Goal: Task Accomplishment & Management: Use online tool/utility

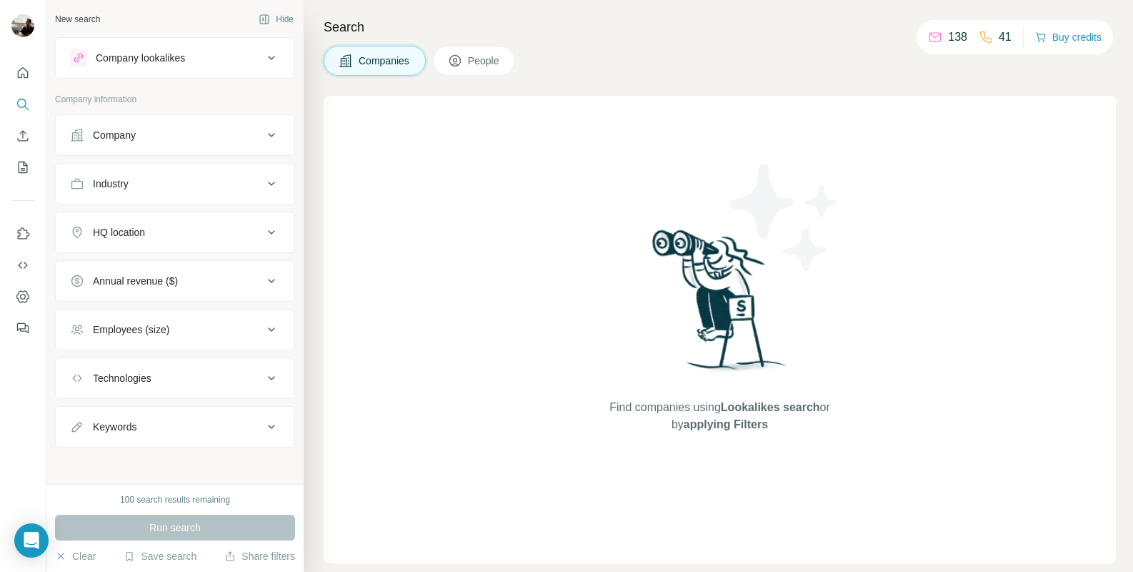
click at [247, 56] on div "Company lookalikes" at bounding box center [166, 57] width 193 height 17
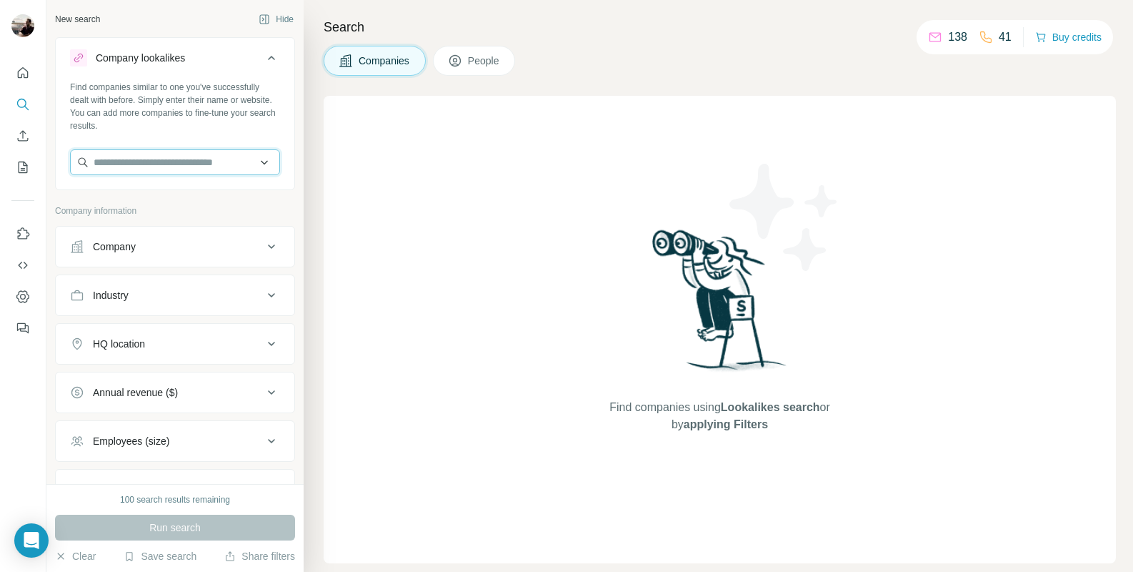
click at [172, 164] on input "text" at bounding box center [175, 162] width 210 height 26
type input "**********"
drag, startPoint x: 153, startPoint y: 154, endPoint x: 59, endPoint y: 150, distance: 94.4
click at [59, 150] on div "**********" at bounding box center [175, 134] width 239 height 106
click at [181, 100] on div "Find companies similar to one you've successfully dealt with before. Simply ent…" at bounding box center [175, 106] width 210 height 51
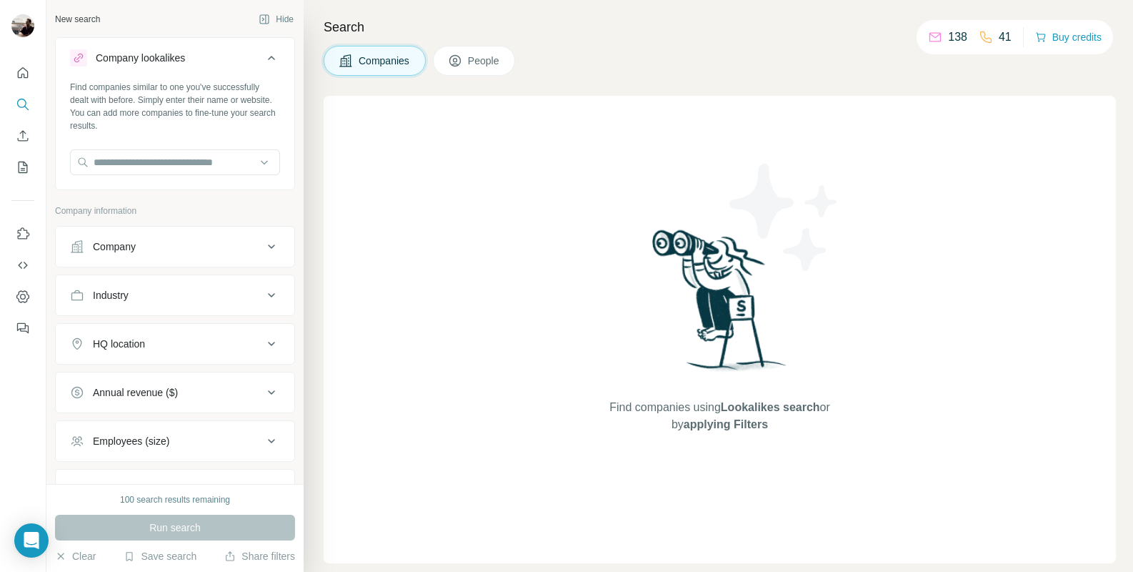
click at [166, 237] on button "Company" at bounding box center [175, 246] width 239 height 34
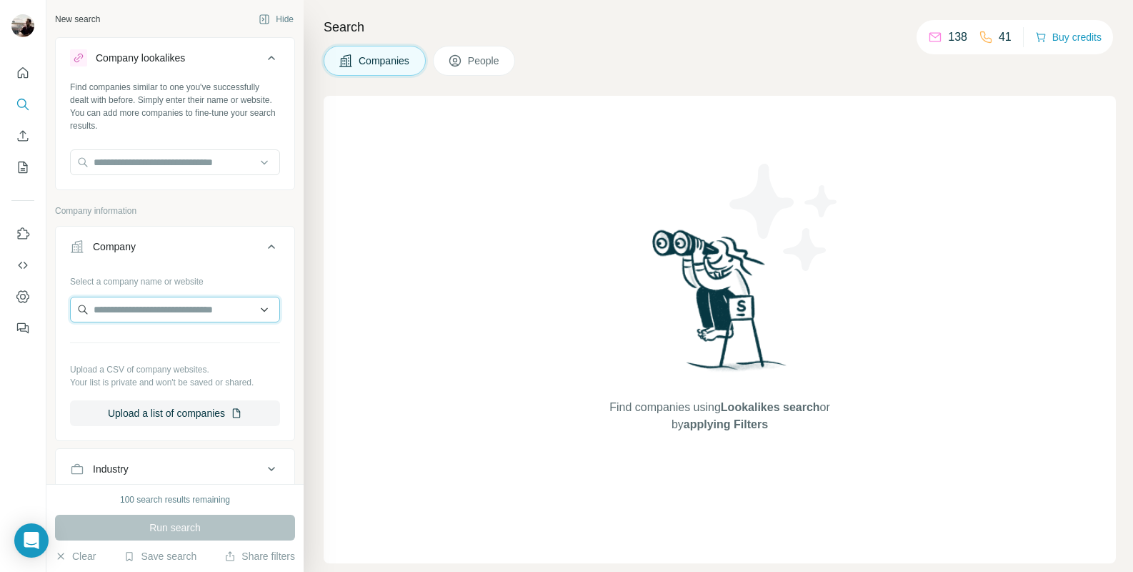
click at [197, 308] on input "text" at bounding box center [175, 310] width 210 height 26
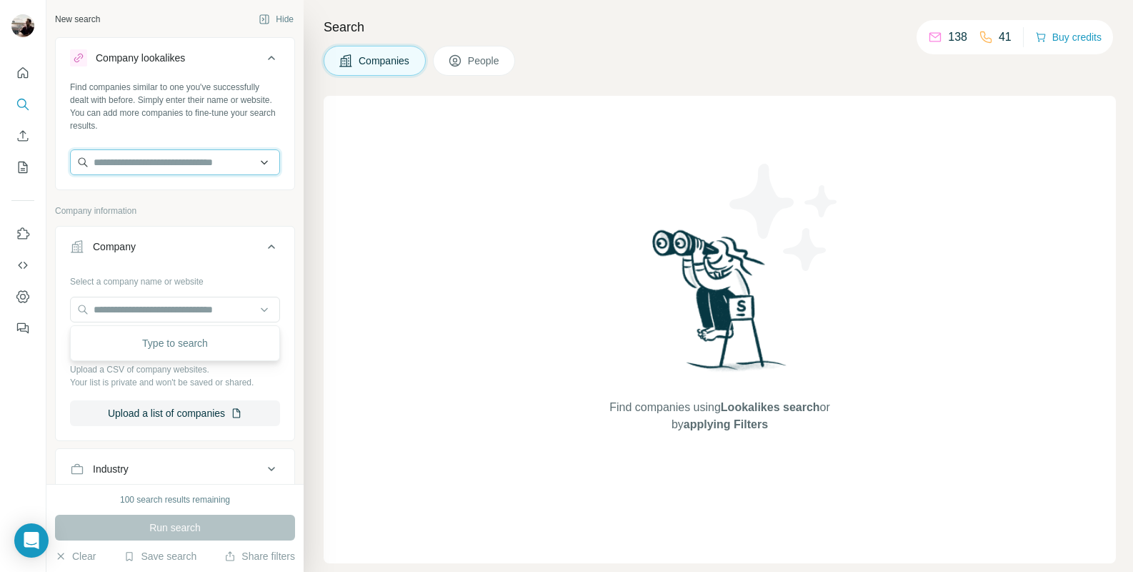
click at [152, 161] on input "text" at bounding box center [175, 162] width 210 height 26
type input "*******"
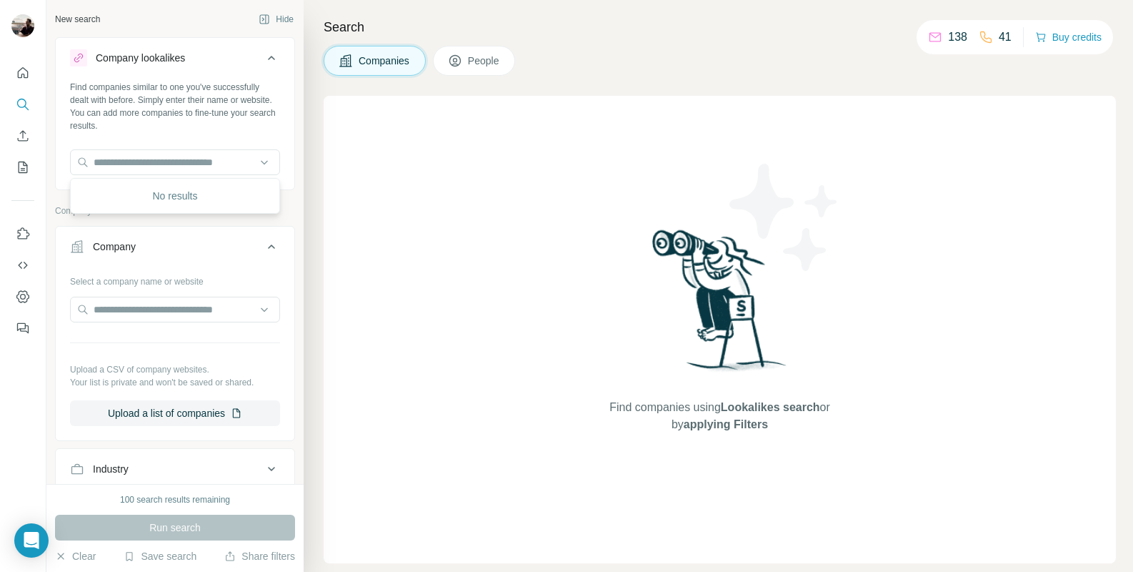
drag, startPoint x: 159, startPoint y: 172, endPoint x: 184, endPoint y: 135, distance: 44.8
click at [184, 135] on div "Find companies similar to one you've successfully dealt with before. Simply ent…" at bounding box center [175, 134] width 239 height 106
type input "*******"
click at [27, 71] on icon "Quick start" at bounding box center [23, 72] width 11 height 11
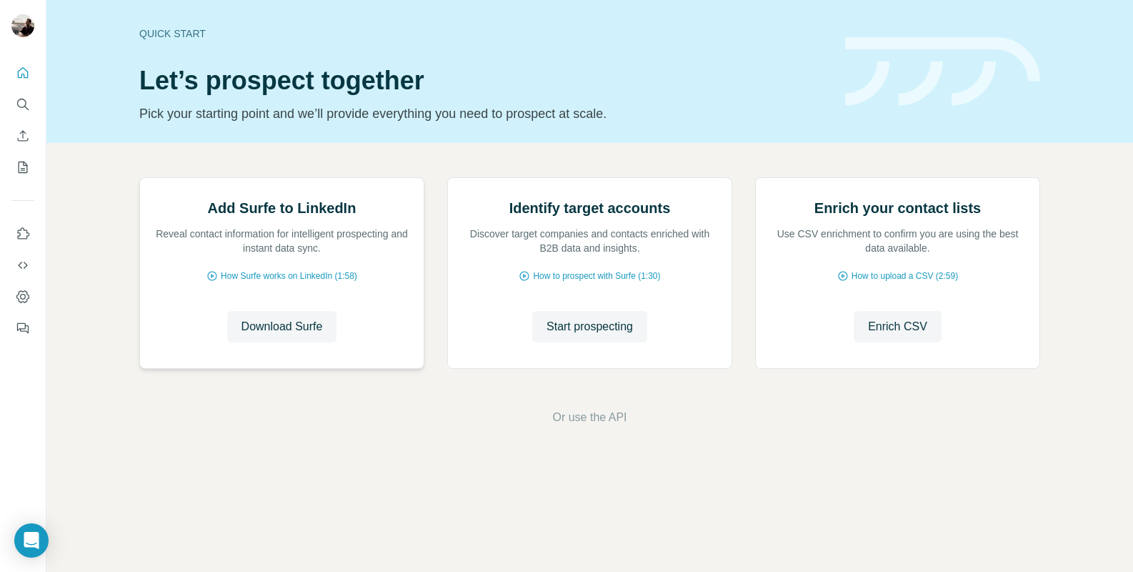
scroll to position [46, 0]
click at [576, 335] on span "Start prospecting" at bounding box center [590, 326] width 86 height 17
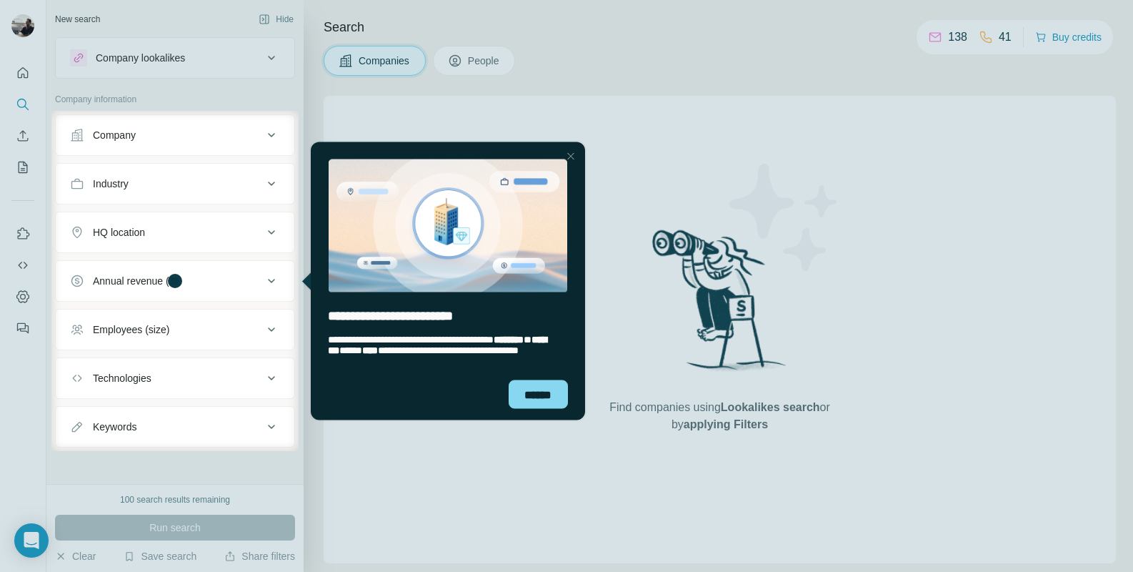
click at [569, 156] on div at bounding box center [570, 155] width 17 height 17
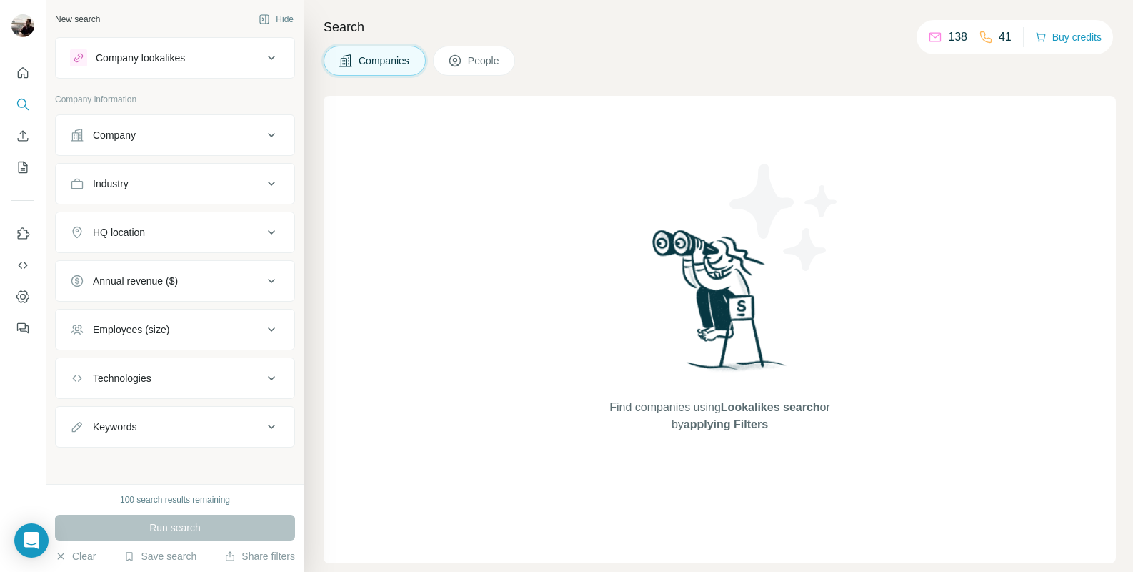
click at [272, 124] on button "Company" at bounding box center [175, 135] width 239 height 34
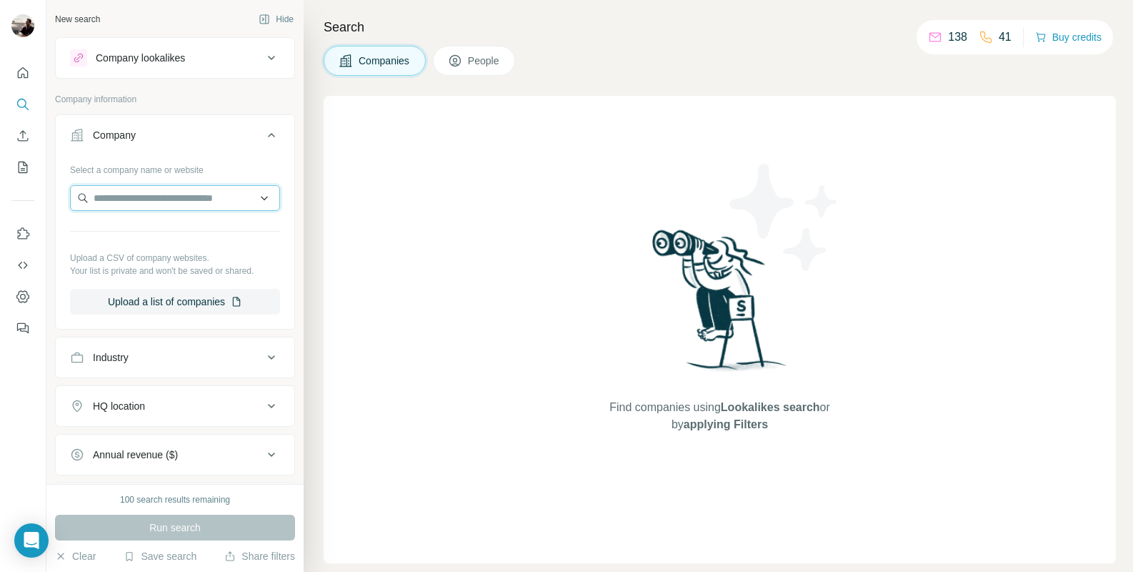
click at [224, 189] on input "text" at bounding box center [175, 198] width 210 height 26
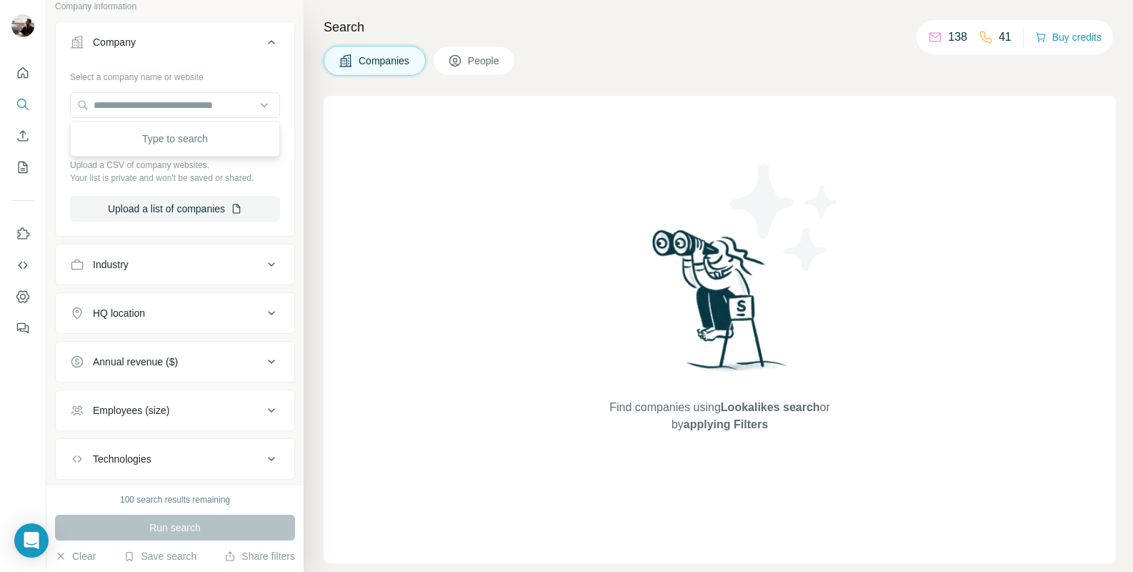
click at [199, 261] on div "Industry" at bounding box center [166, 264] width 193 height 14
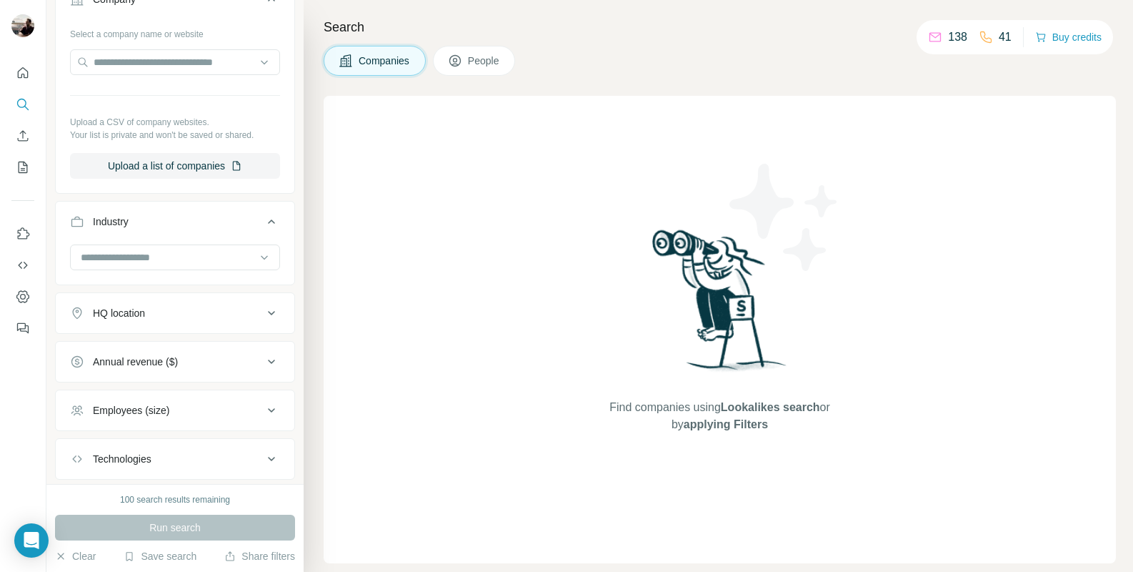
scroll to position [152, 0]
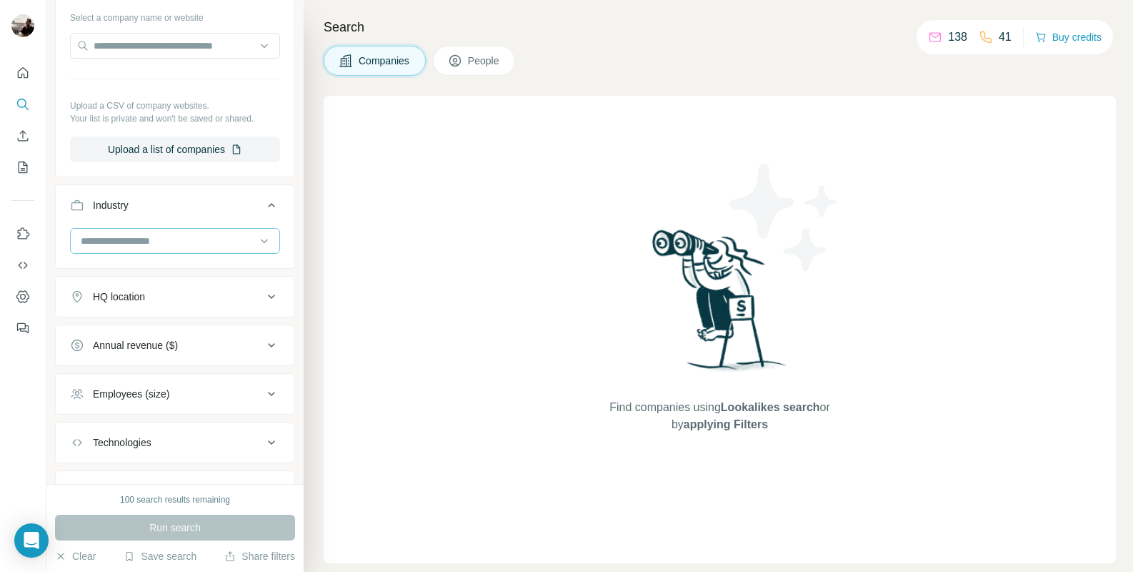
click at [197, 239] on input at bounding box center [167, 241] width 176 height 16
click at [199, 184] on ul "Company Select a company name or website Upload a CSV of company websites. Your…" at bounding box center [175, 236] width 240 height 549
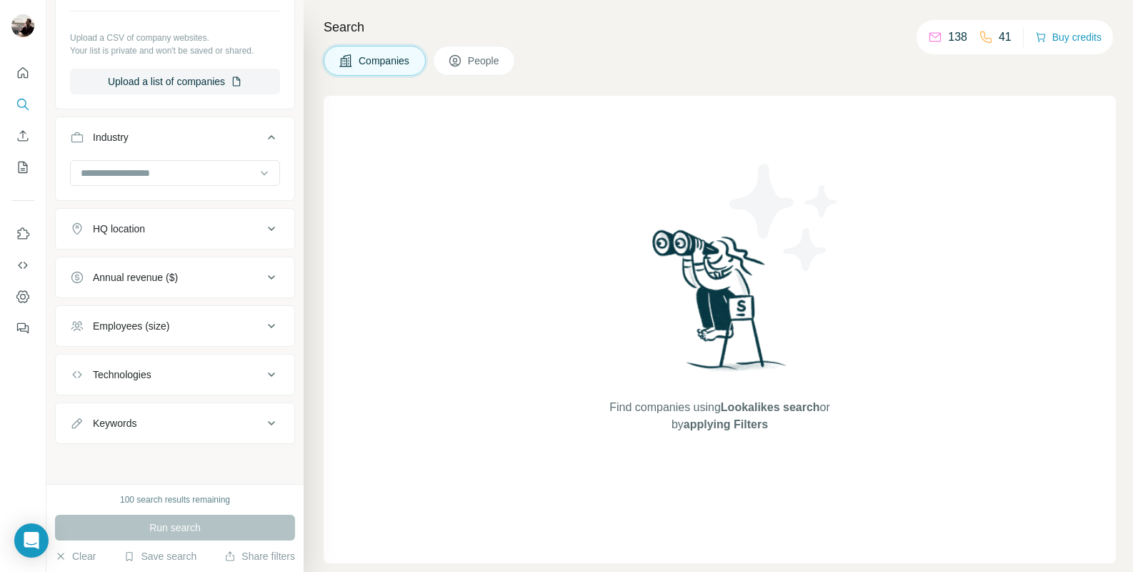
scroll to position [220, 0]
click at [223, 379] on div "Technologies" at bounding box center [166, 374] width 193 height 14
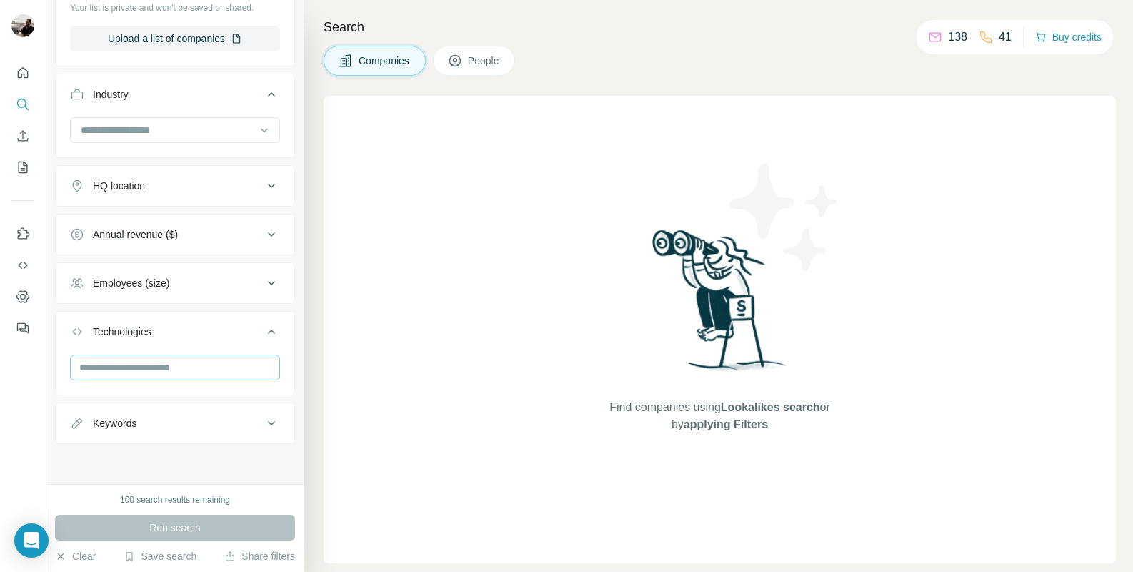
scroll to position [263, 0]
type input "*"
type input "***"
click at [176, 373] on input "text" at bounding box center [175, 367] width 210 height 26
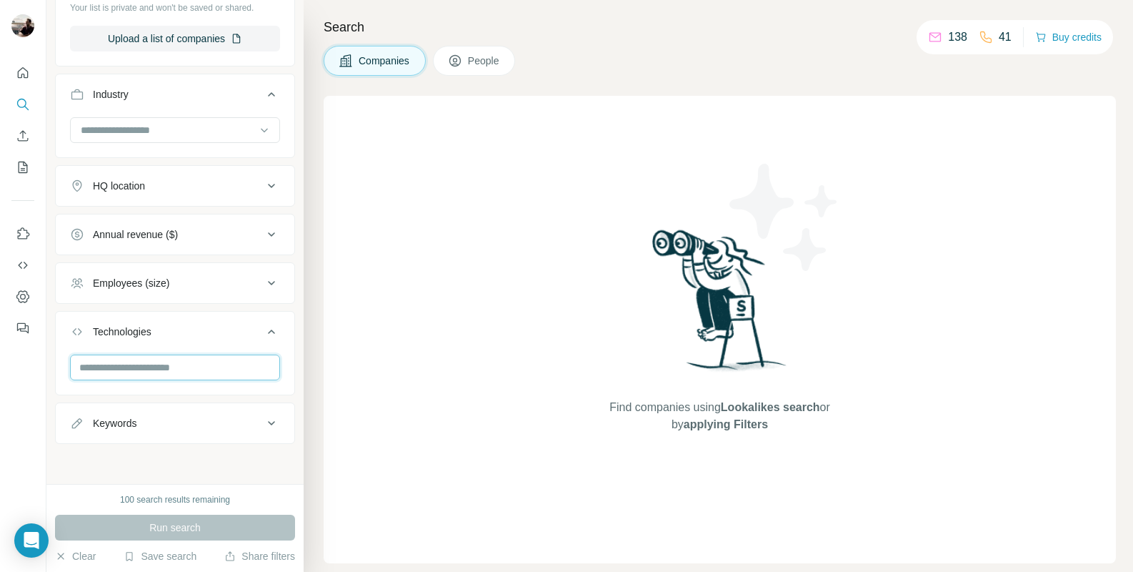
click at [172, 368] on input "text" at bounding box center [175, 367] width 210 height 26
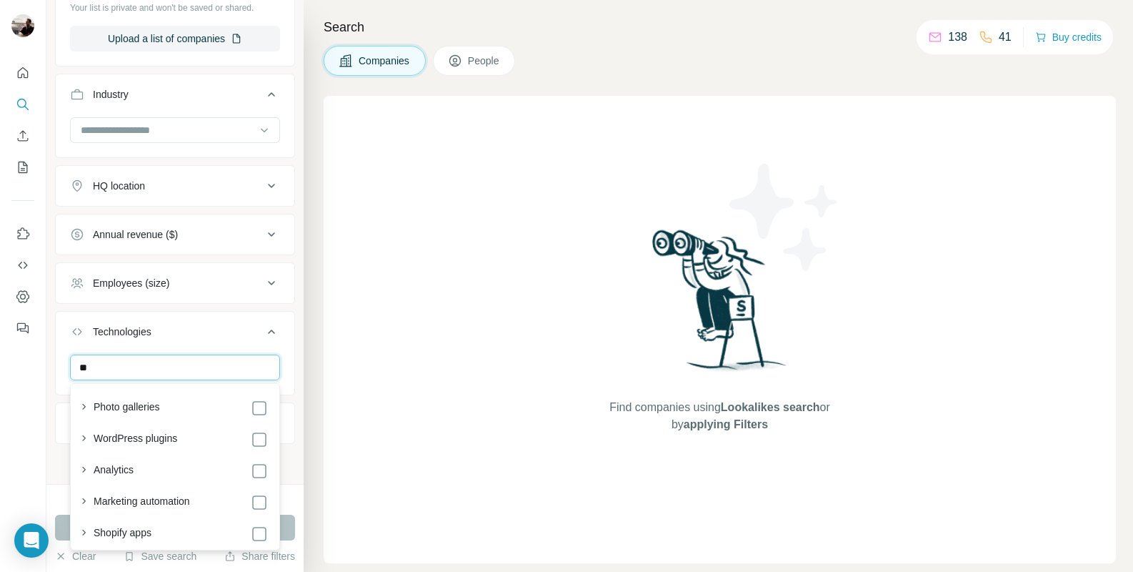
type input "***"
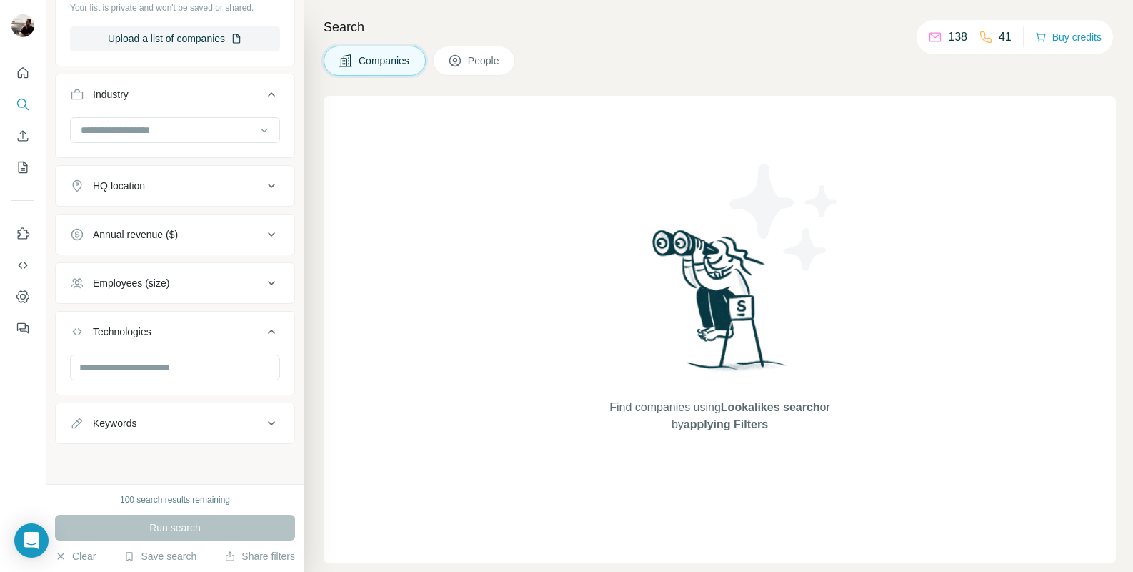
click at [157, 437] on button "Keywords" at bounding box center [175, 423] width 239 height 34
click at [159, 454] on input "text" at bounding box center [160, 459] width 181 height 26
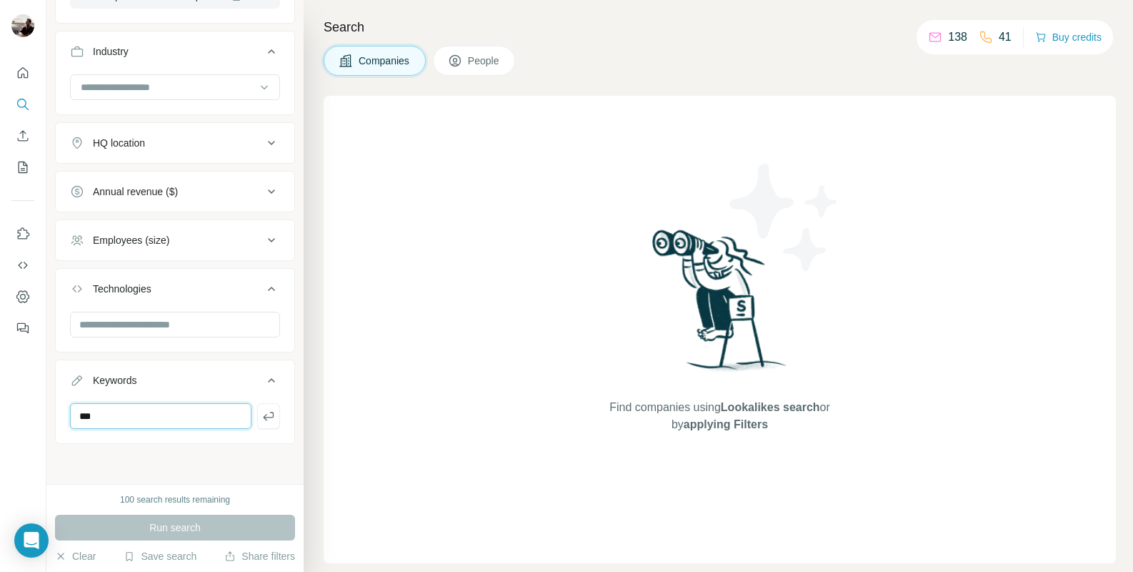
scroll to position [306, 0]
drag, startPoint x: 156, startPoint y: 414, endPoint x: 72, endPoint y: 411, distance: 84.4
click at [72, 411] on input "***" at bounding box center [160, 416] width 181 height 26
type input "***"
click at [268, 418] on icon "button" at bounding box center [269, 416] width 14 height 14
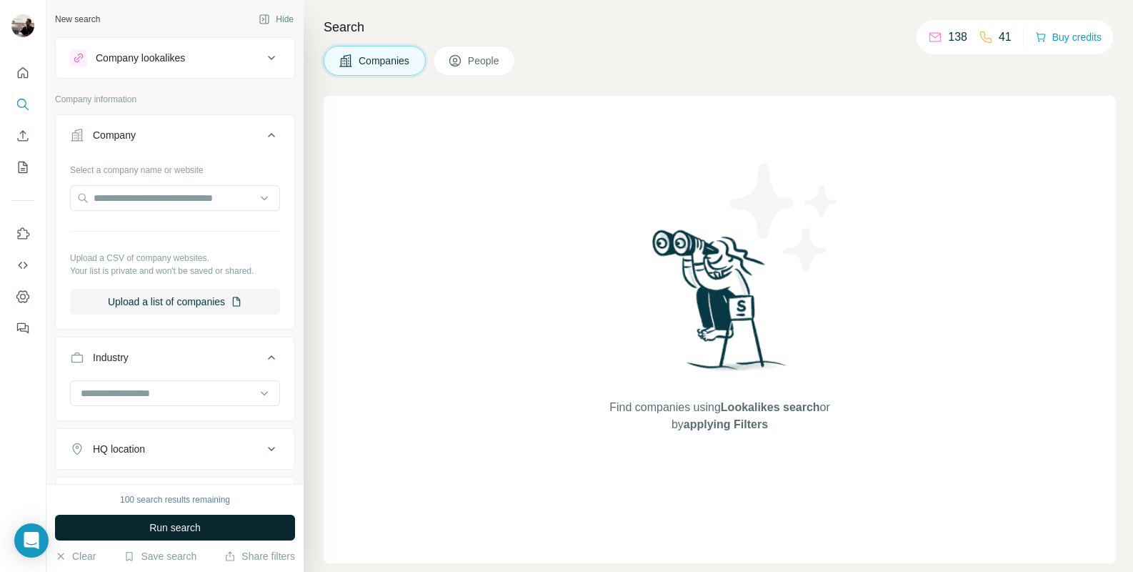
click at [160, 530] on span "Run search" at bounding box center [174, 527] width 51 height 14
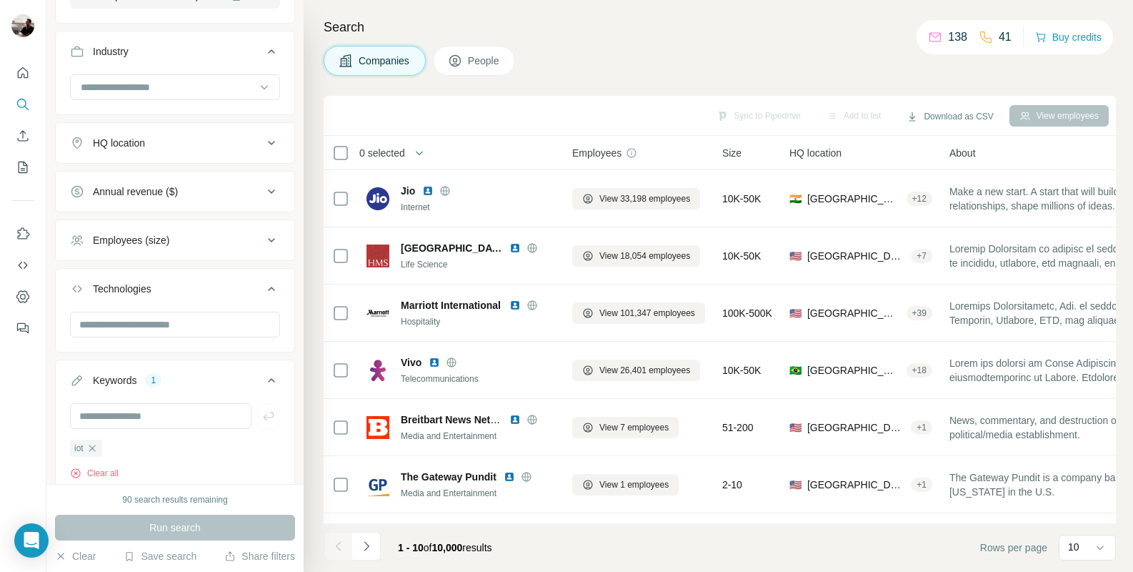
scroll to position [323, 0]
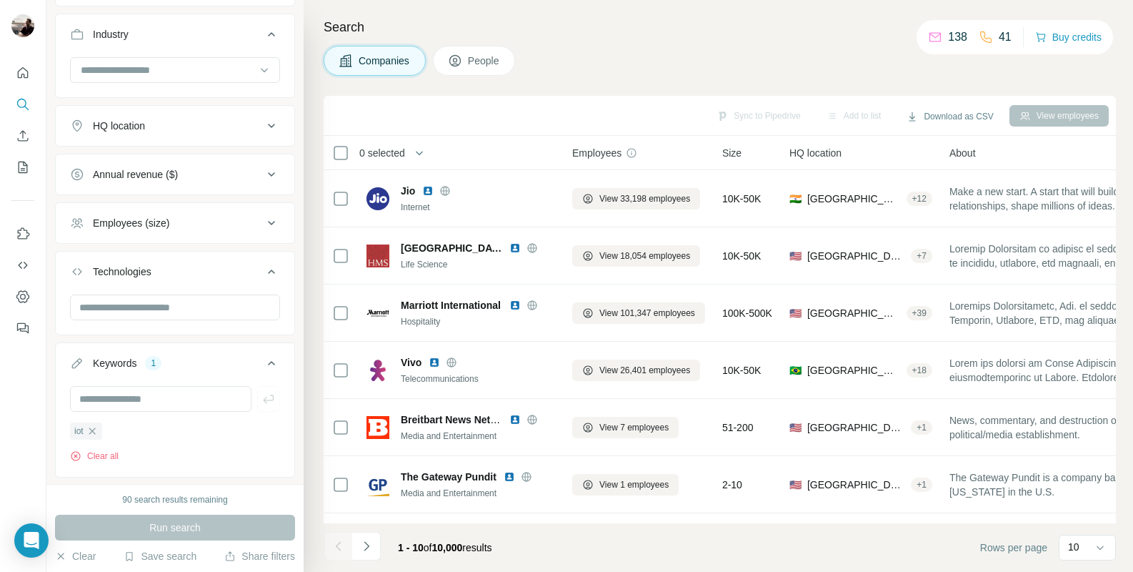
click at [189, 127] on div "HQ location" at bounding box center [166, 126] width 193 height 14
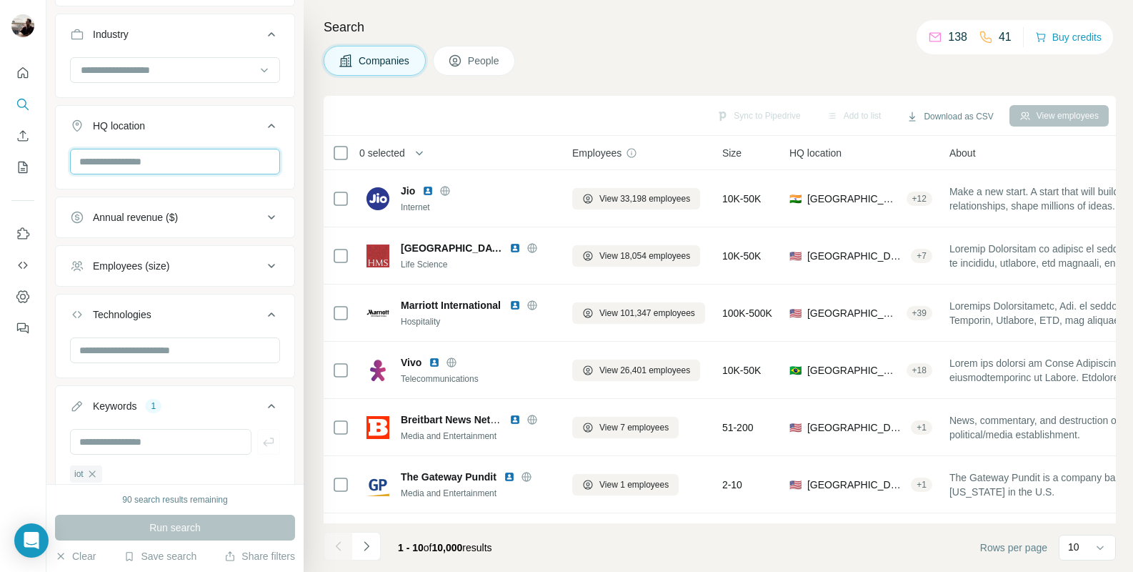
type input "*"
click at [187, 161] on input "text" at bounding box center [175, 162] width 210 height 26
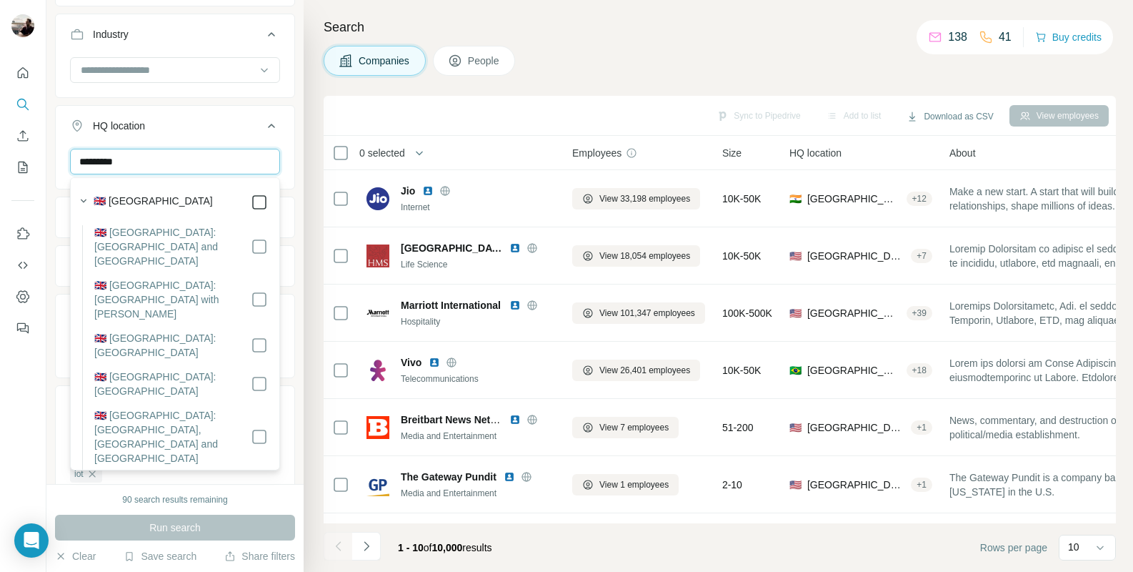
type input "*********"
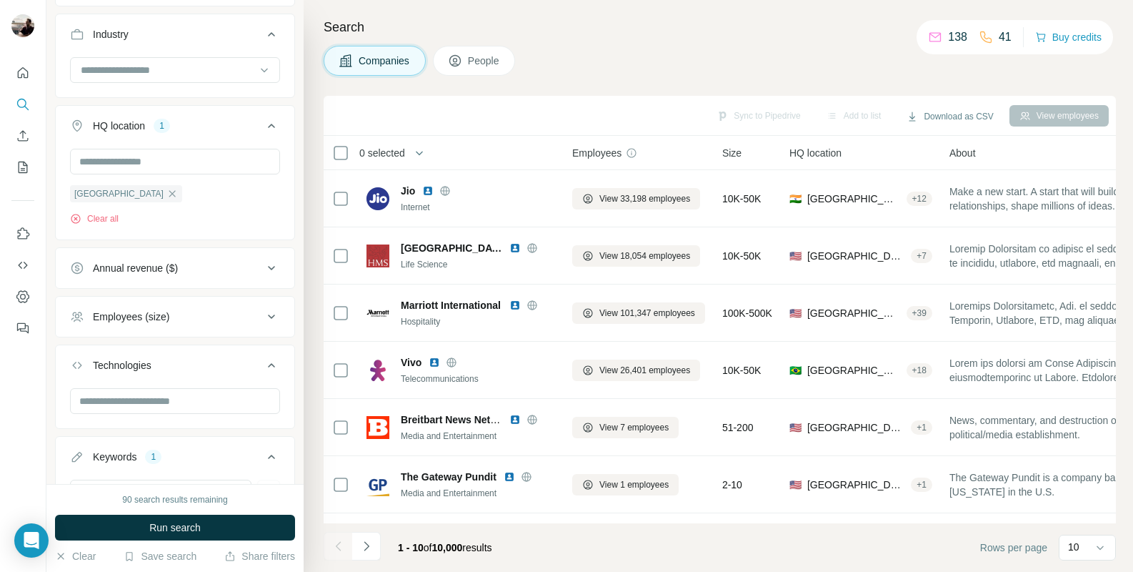
click at [272, 136] on button "HQ location 1" at bounding box center [175, 129] width 239 height 40
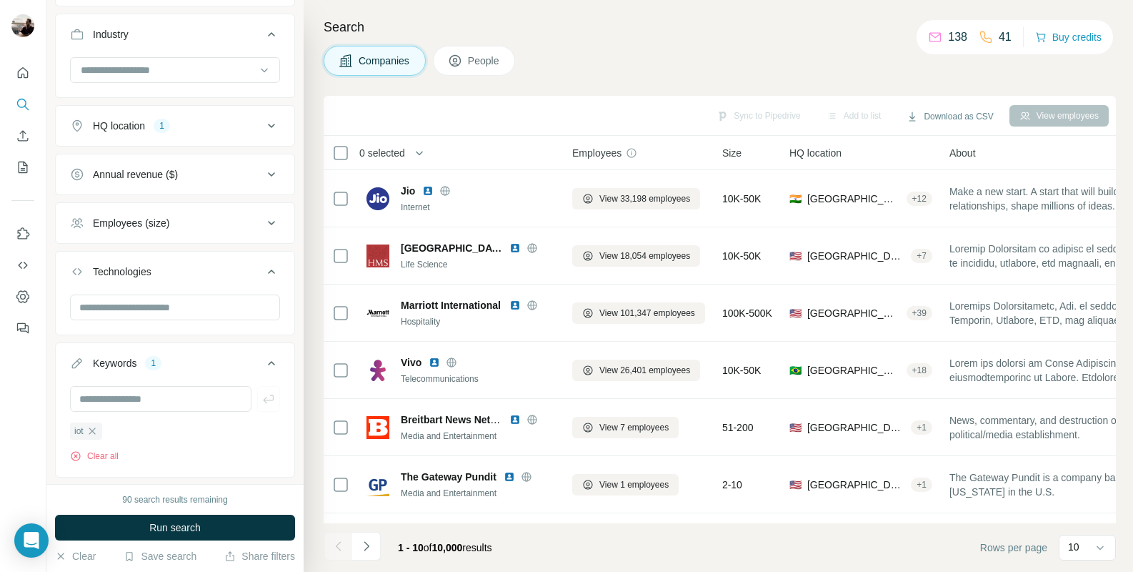
click at [270, 220] on icon at bounding box center [271, 222] width 17 height 17
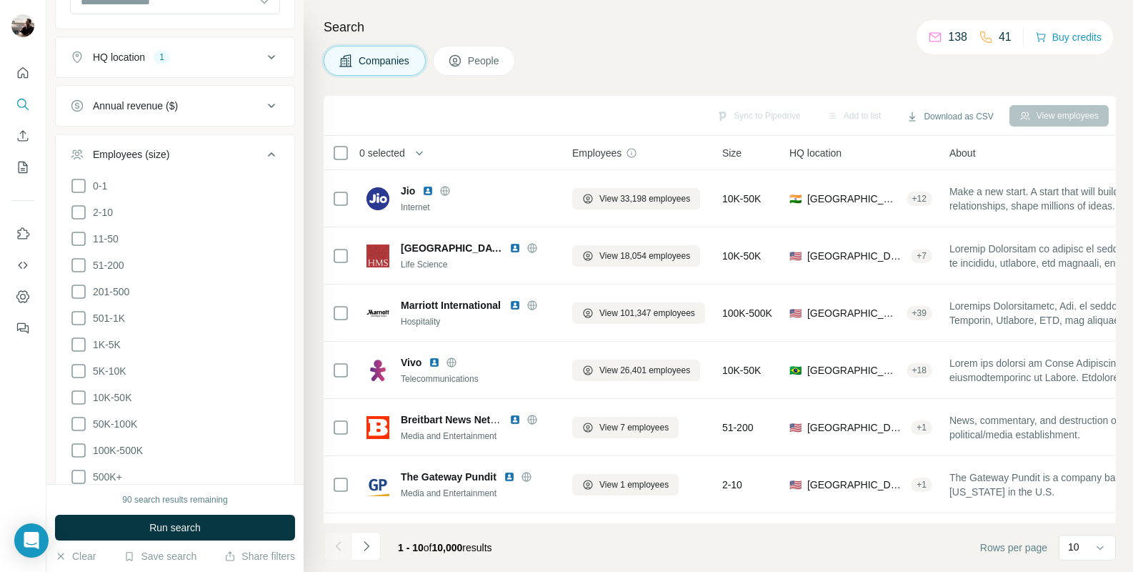
scroll to position [436, 0]
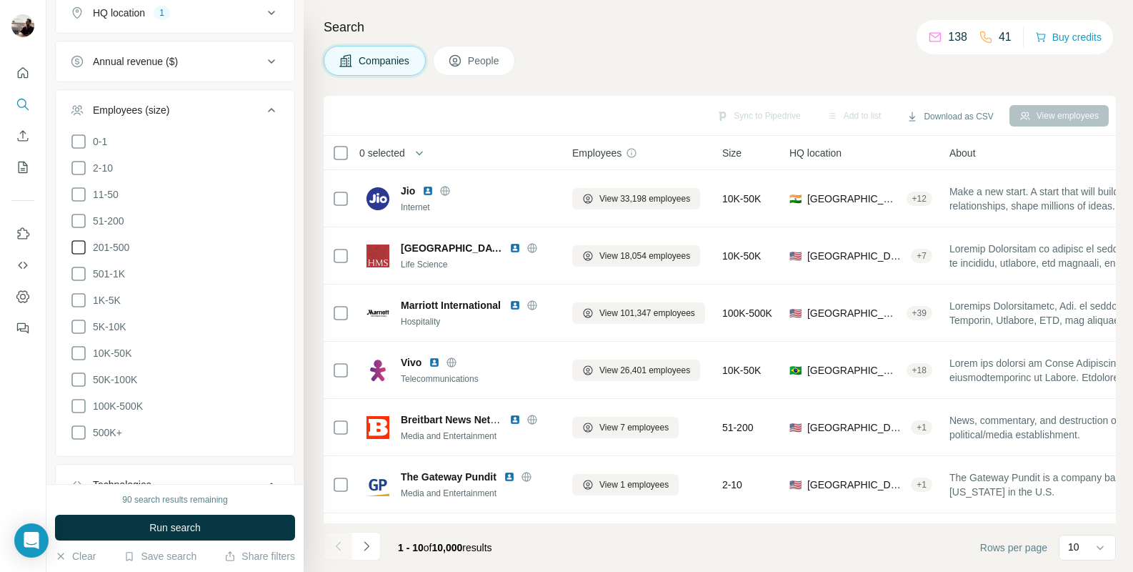
click at [84, 246] on icon at bounding box center [78, 247] width 17 height 17
click at [81, 269] on icon at bounding box center [78, 273] width 17 height 17
click at [82, 292] on icon at bounding box center [78, 300] width 17 height 17
click at [79, 318] on icon at bounding box center [78, 326] width 17 height 17
click at [79, 344] on icon at bounding box center [78, 352] width 17 height 17
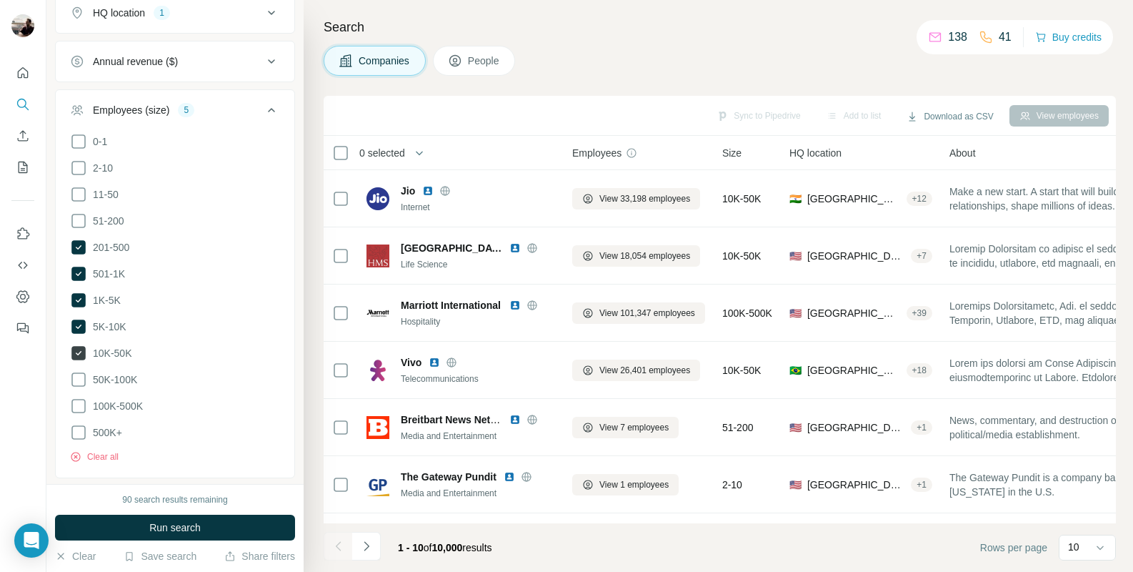
click at [77, 351] on icon at bounding box center [79, 353] width 6 height 4
click at [76, 320] on icon at bounding box center [78, 326] width 14 height 14
click at [79, 294] on icon at bounding box center [78, 300] width 14 height 14
click at [148, 529] on button "Run search" at bounding box center [175, 527] width 240 height 26
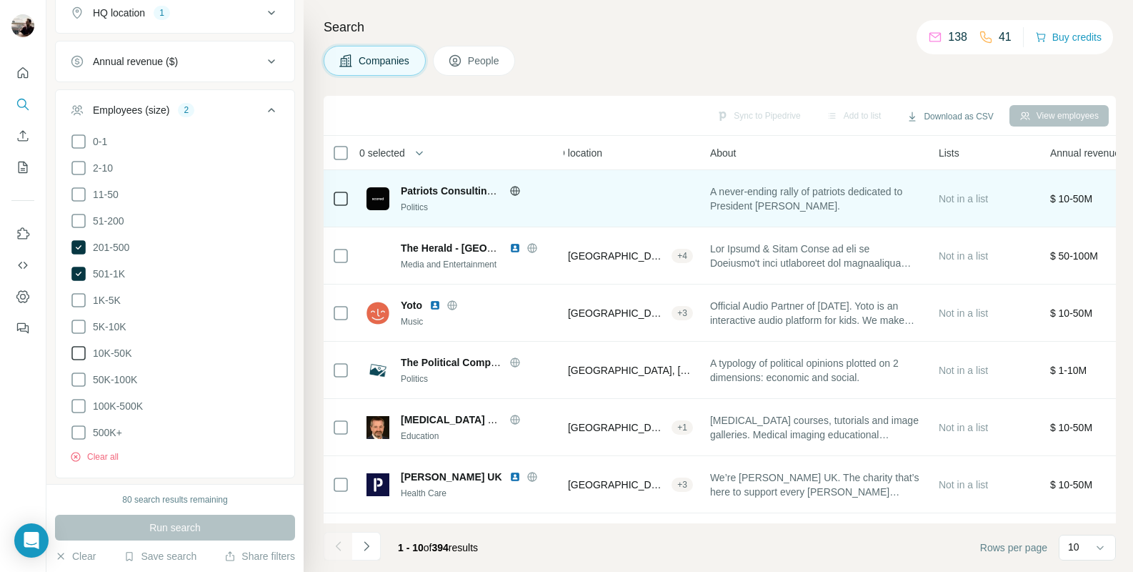
scroll to position [0, 13]
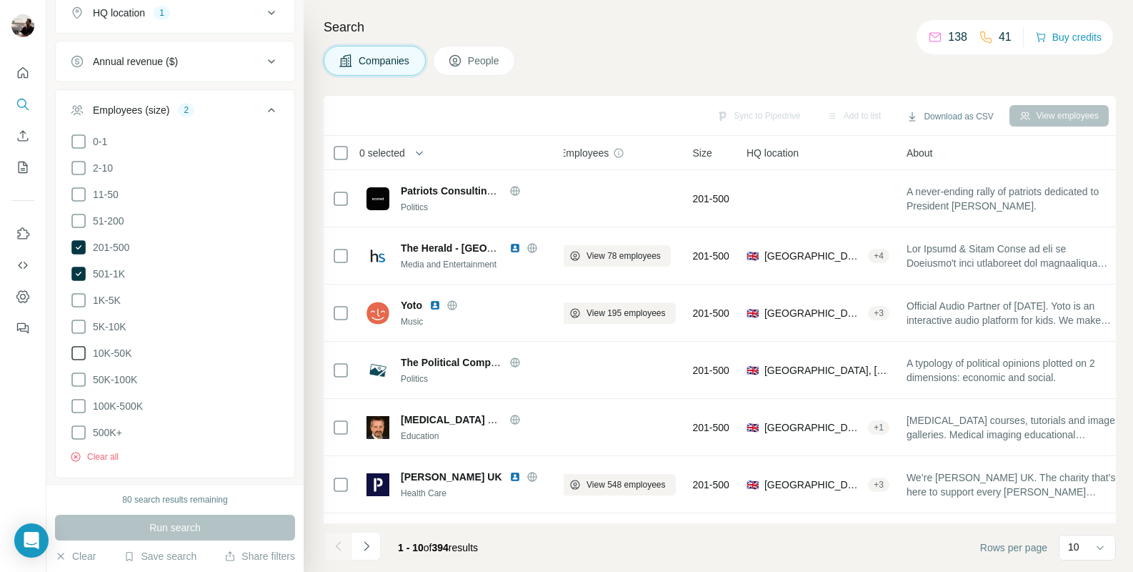
click at [1037, 114] on div "View employees" at bounding box center [1059, 115] width 99 height 21
click at [483, 64] on span "People" at bounding box center [484, 61] width 33 height 14
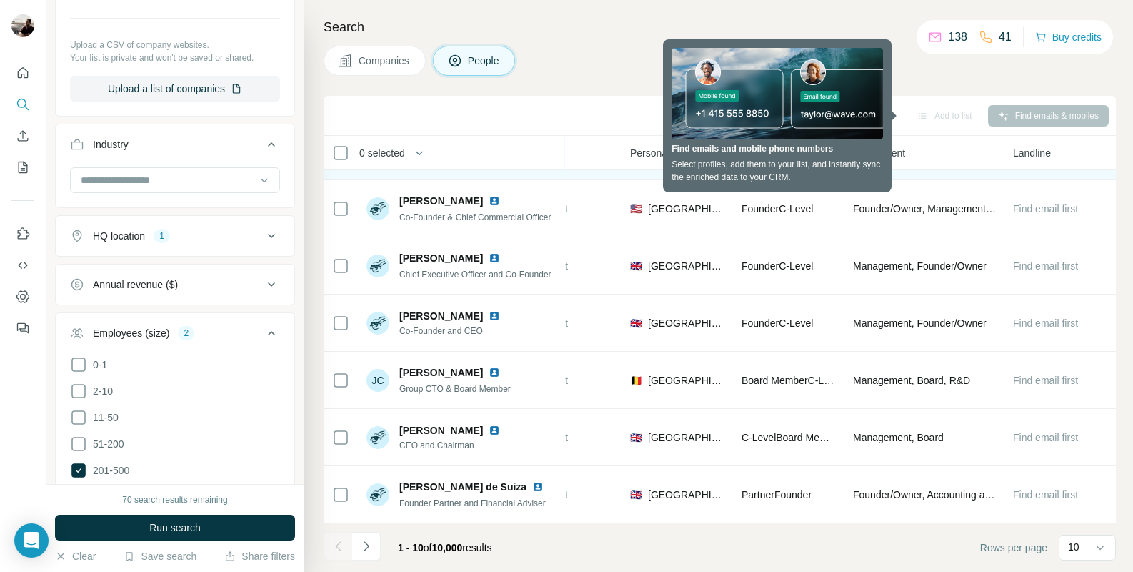
scroll to position [219, 437]
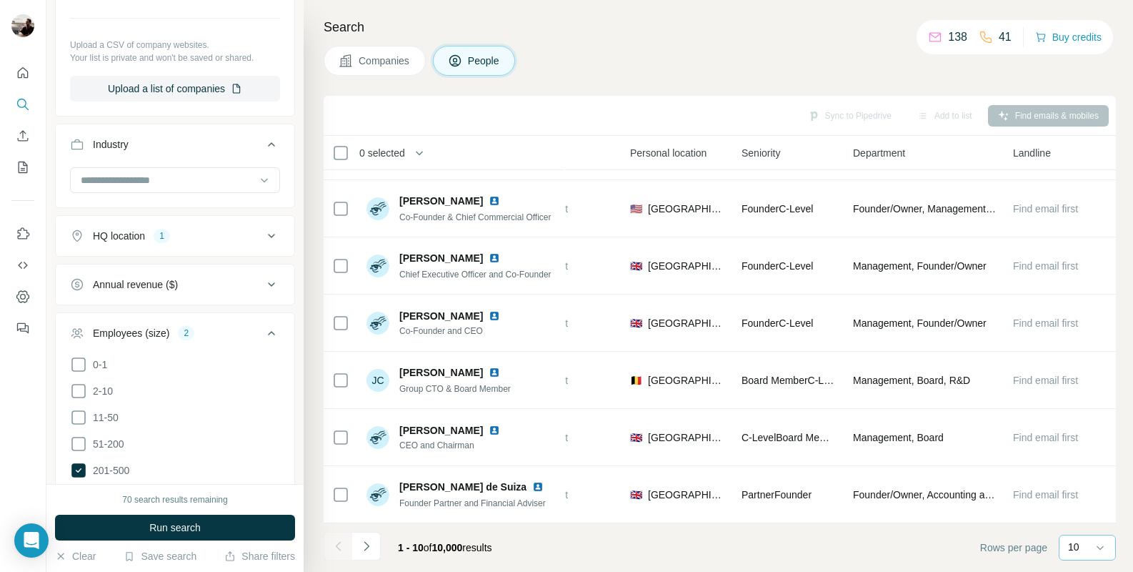
click at [1090, 554] on div "10" at bounding box center [1086, 547] width 36 height 24
click at [1085, 442] on div "60" at bounding box center [1087, 438] width 33 height 14
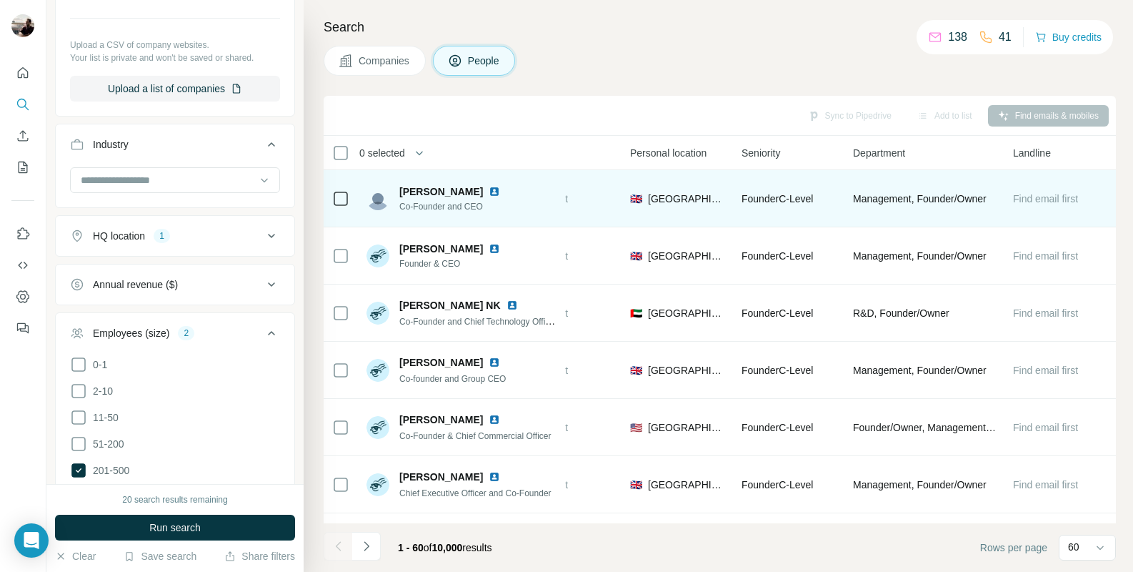
scroll to position [0, 437]
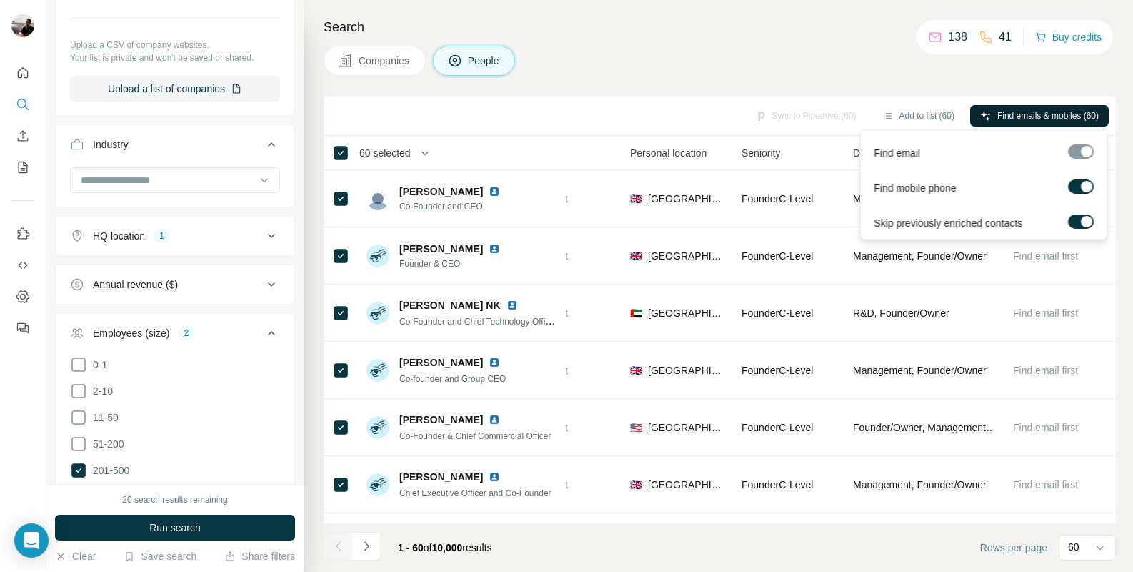
click at [1040, 116] on span "Find emails & mobiles (60)" at bounding box center [1047, 115] width 101 height 13
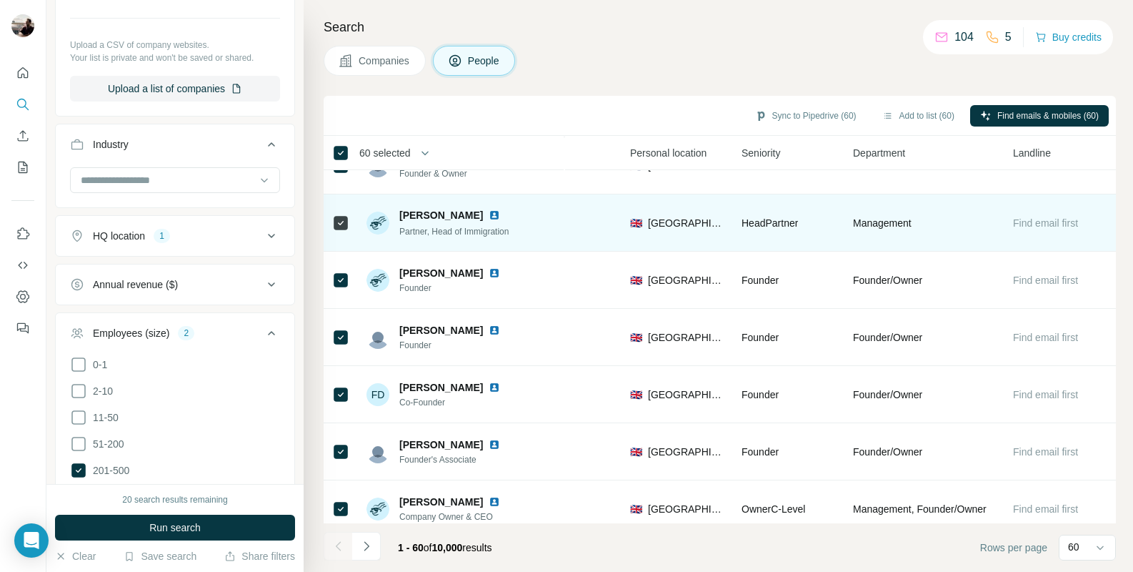
scroll to position [0, 0]
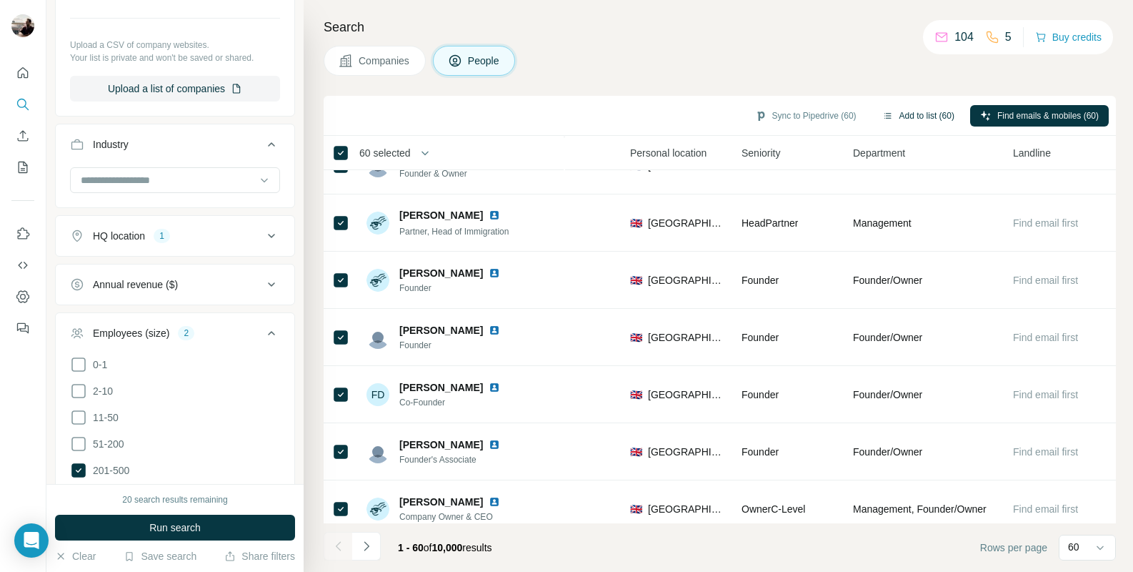
click at [924, 117] on button "Add to list (60)" at bounding box center [918, 115] width 92 height 21
click at [919, 116] on button "Add to list (60)" at bounding box center [918, 115] width 92 height 21
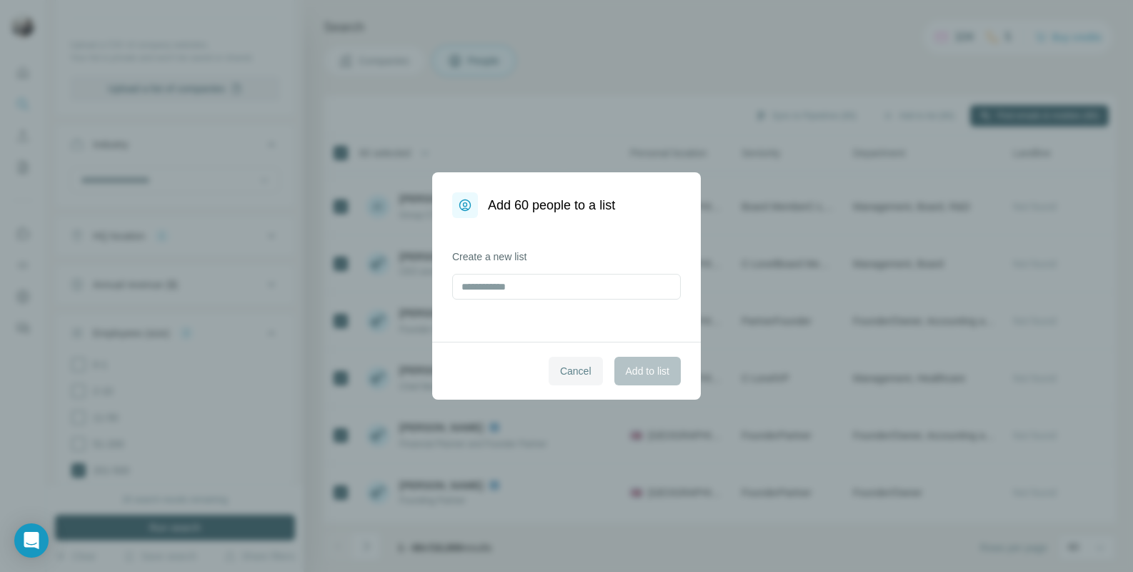
click at [566, 373] on span "Cancel" at bounding box center [575, 371] width 31 height 14
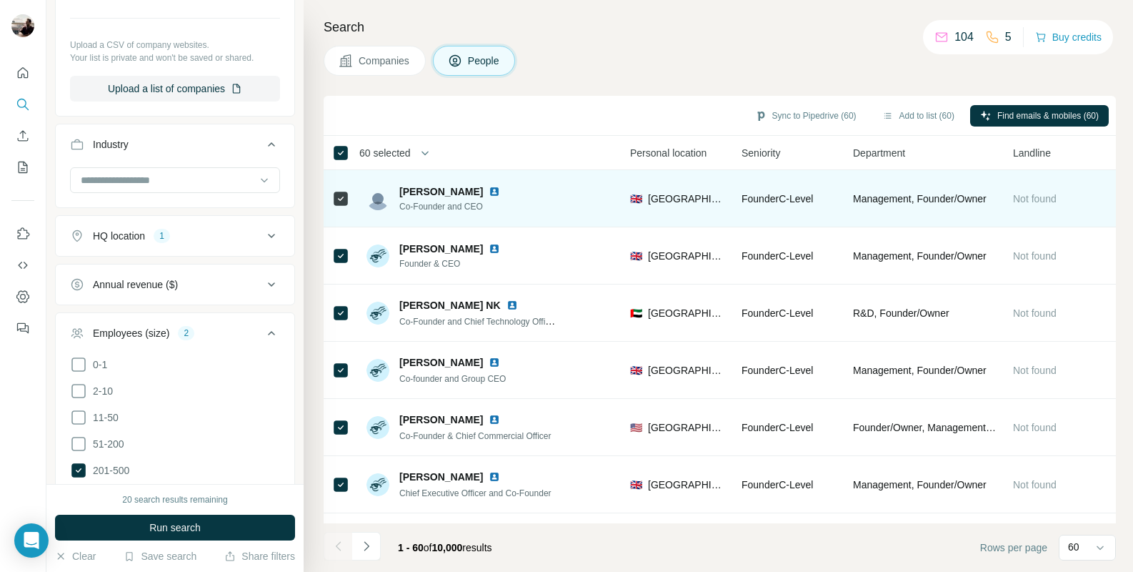
scroll to position [0, 437]
click at [429, 193] on span "[PERSON_NAME]" at bounding box center [441, 191] width 84 height 14
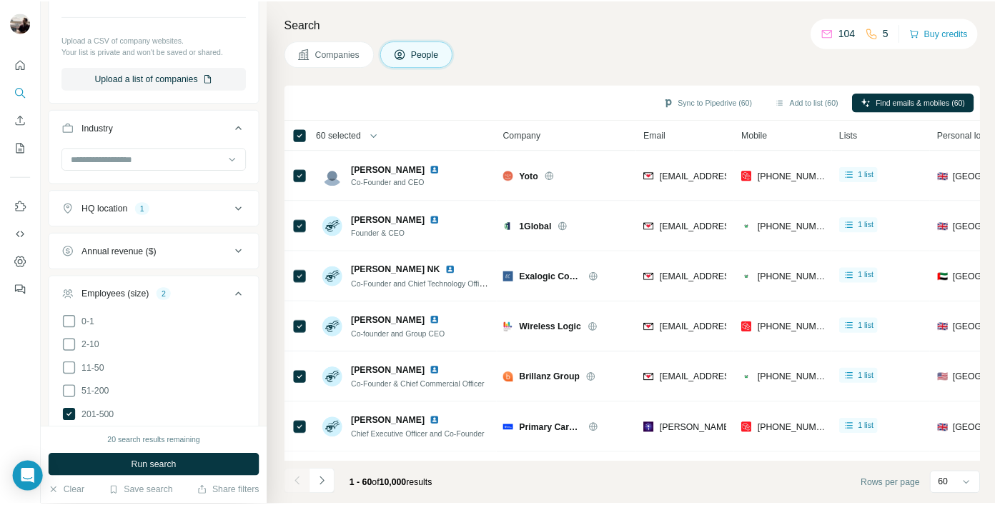
scroll to position [0, 0]
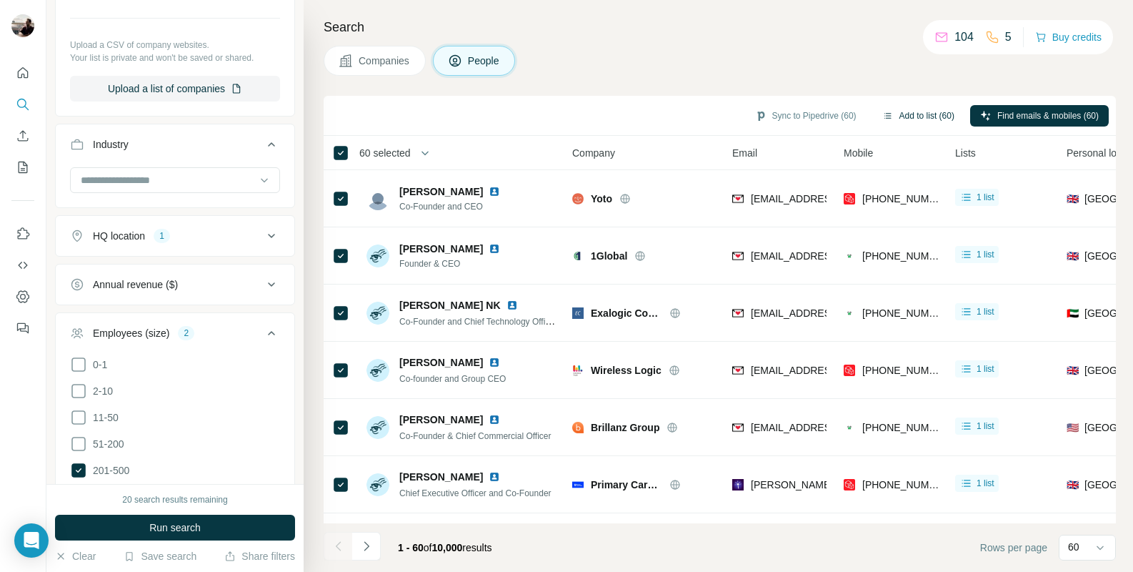
click at [906, 112] on button "Add to list (60)" at bounding box center [918, 115] width 92 height 21
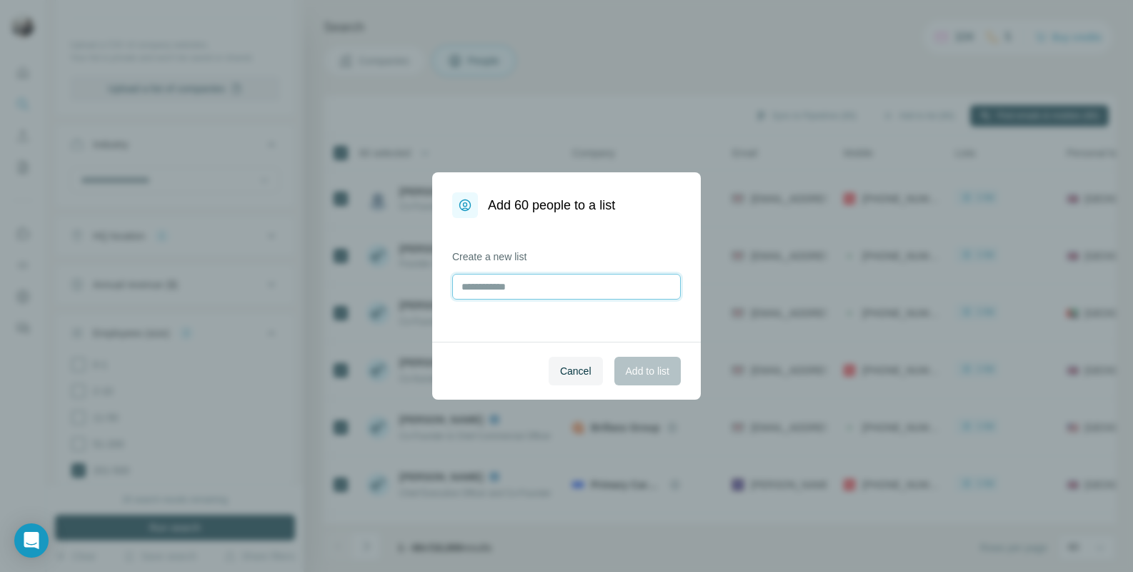
click at [524, 289] on input "text" at bounding box center [566, 287] width 229 height 26
type input "*********"
click at [645, 370] on span "Add to list" at bounding box center [648, 371] width 44 height 14
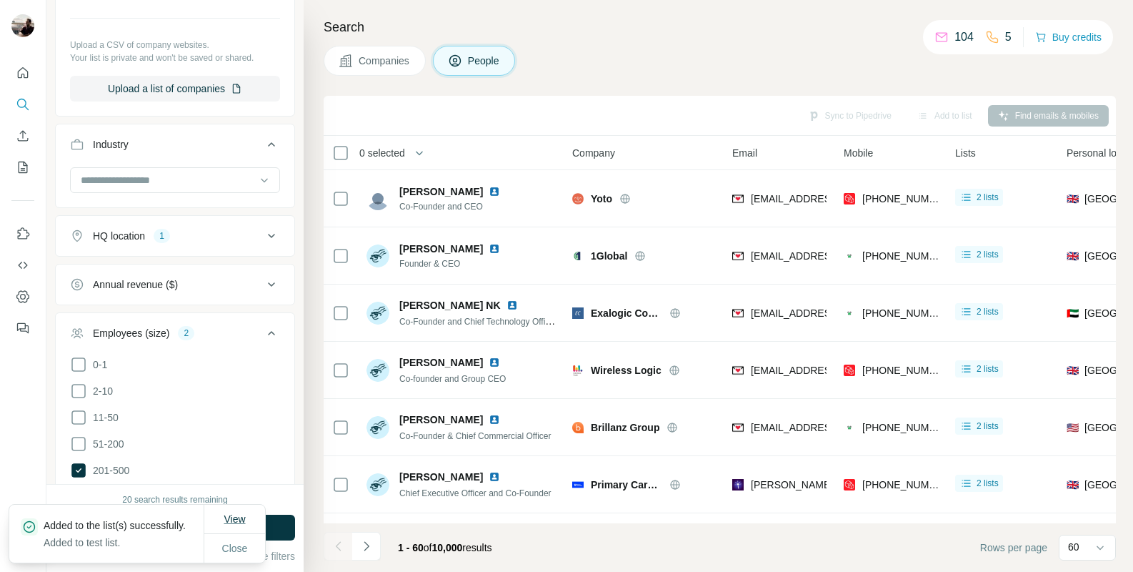
click at [227, 513] on span "View" at bounding box center [234, 518] width 21 height 11
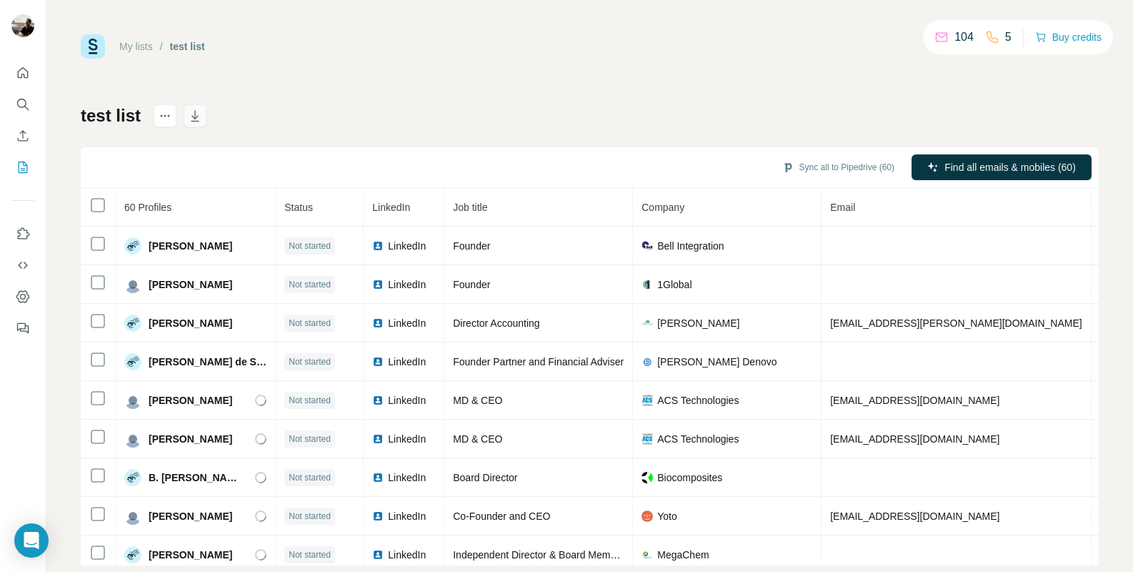
click at [196, 115] on icon "button" at bounding box center [195, 116] width 14 height 14
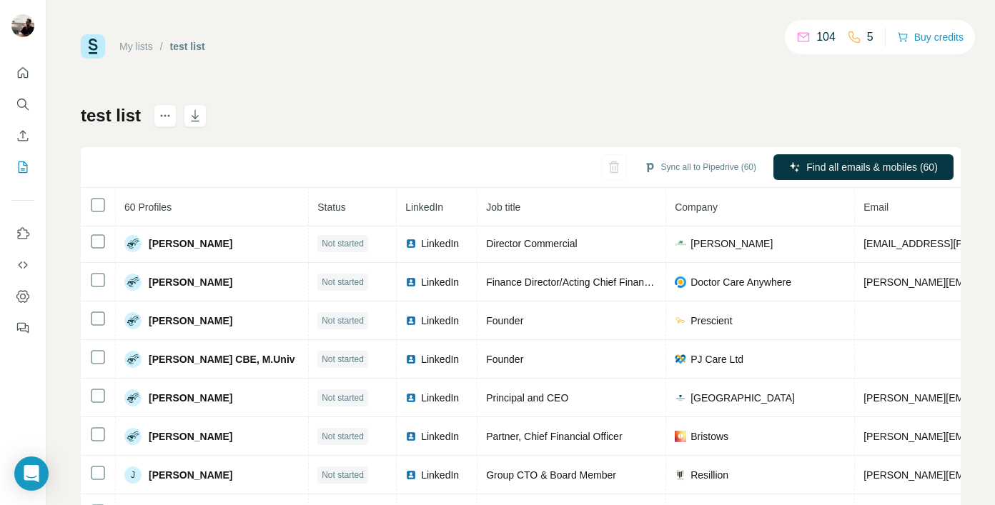
scroll to position [1037, 0]
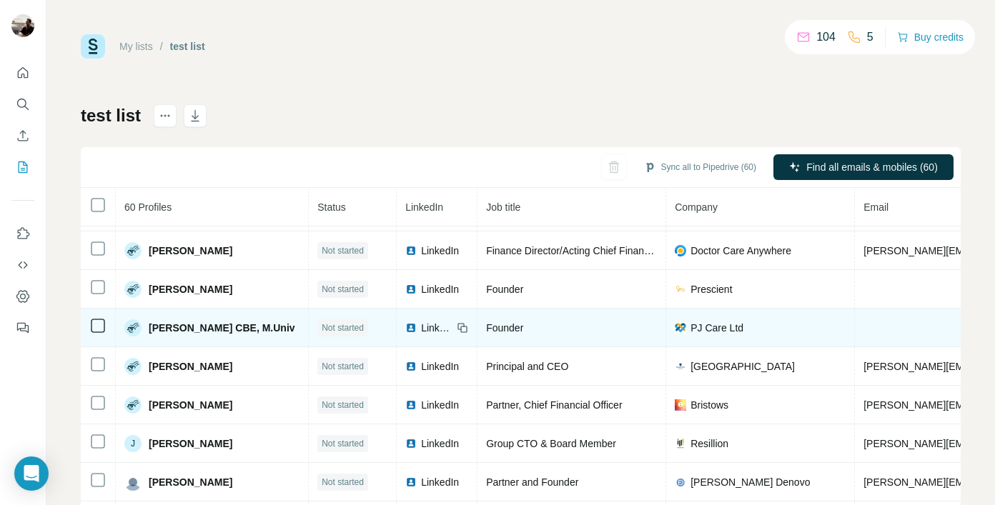
click at [690, 328] on span "PJ Care Ltd" at bounding box center [716, 328] width 53 height 14
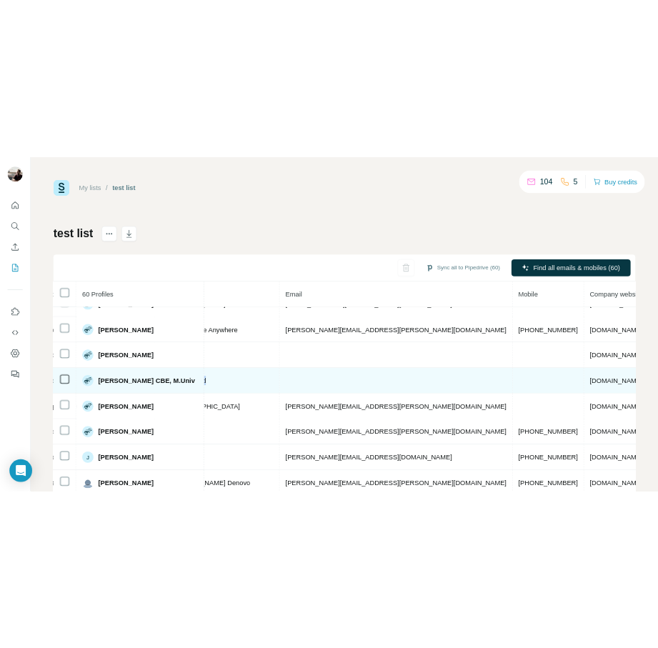
scroll to position [1031, 424]
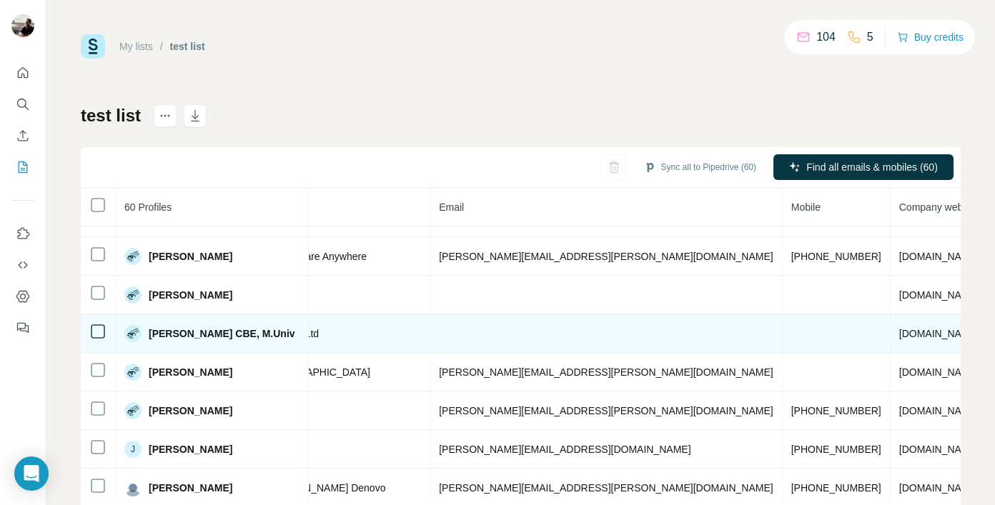
click at [899, 338] on span "[DOMAIN_NAME]" at bounding box center [939, 333] width 80 height 11
click at [890, 334] on td "[DOMAIN_NAME]" at bounding box center [980, 333] width 180 height 39
drag, startPoint x: 689, startPoint y: 334, endPoint x: 757, endPoint y: 330, distance: 68.7
click at [890, 330] on td "[DOMAIN_NAME]" at bounding box center [980, 333] width 180 height 39
copy span "[DOMAIN_NAME]"
